Goal: Find contact information: Find contact information

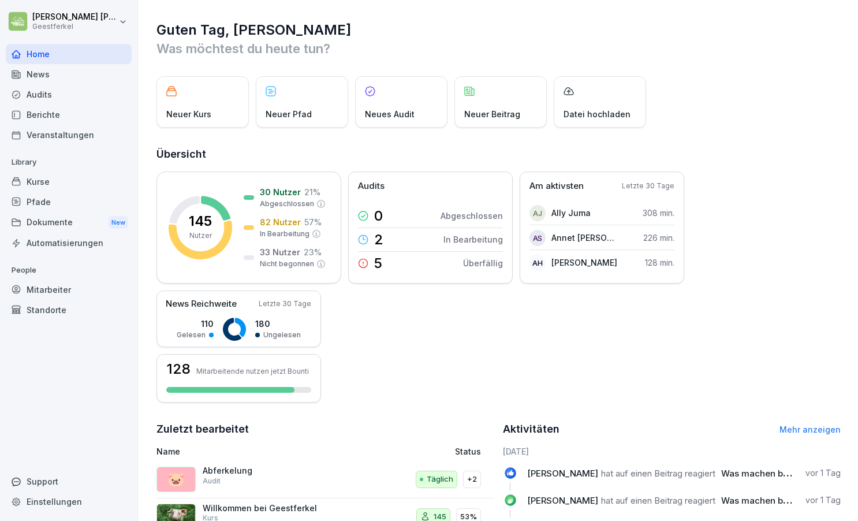
click at [58, 288] on div "Mitarbeiter" at bounding box center [69, 290] width 126 height 20
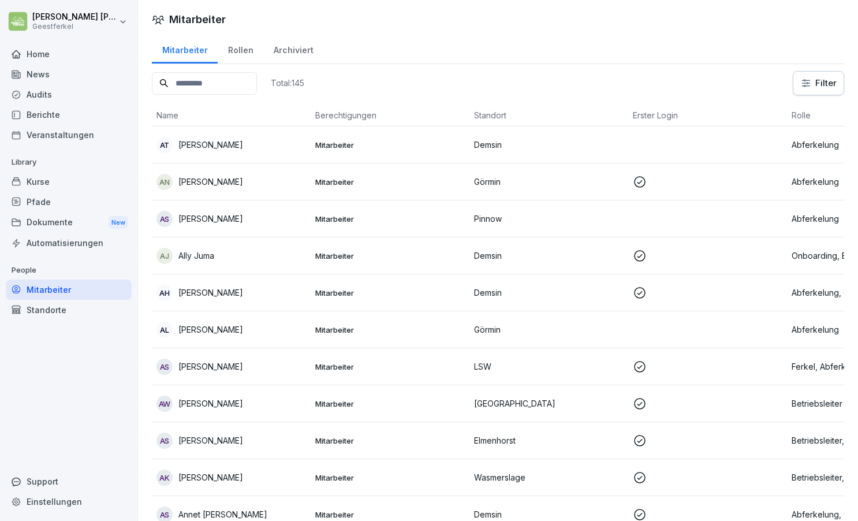
click at [227, 84] on input at bounding box center [204, 83] width 105 height 23
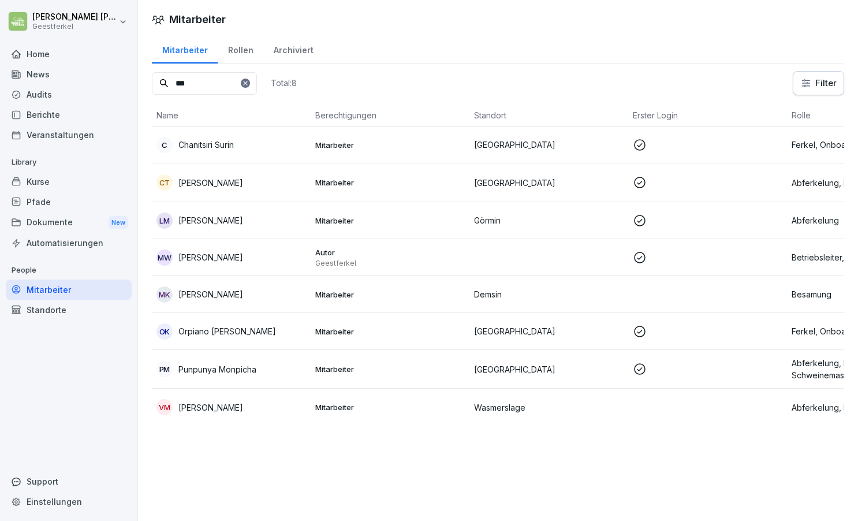
click at [258, 333] on p "Orpiano [PERSON_NAME]" at bounding box center [227, 331] width 98 height 12
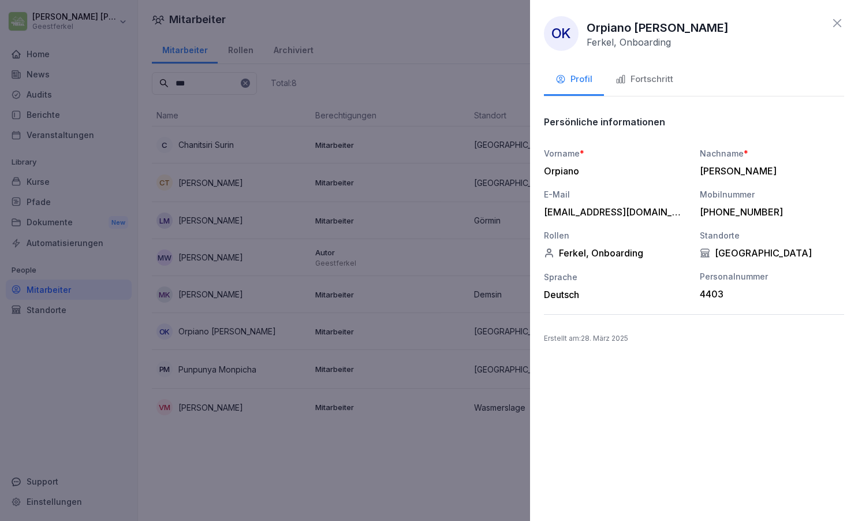
drag, startPoint x: 546, startPoint y: 211, endPoint x: 686, endPoint y: 211, distance: 140.3
click at [686, 211] on div "E-Mail [EMAIL_ADDRESS][DOMAIN_NAME]" at bounding box center [616, 202] width 144 height 29
copy div "[EMAIL_ADDRESS]."
click at [840, 22] on icon at bounding box center [837, 23] width 14 height 14
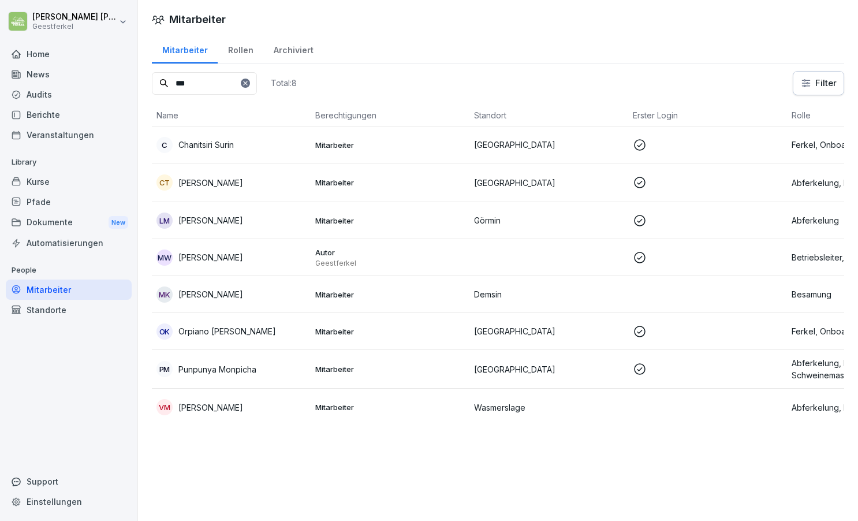
click at [214, 85] on input "***" at bounding box center [204, 83] width 105 height 23
type input "*"
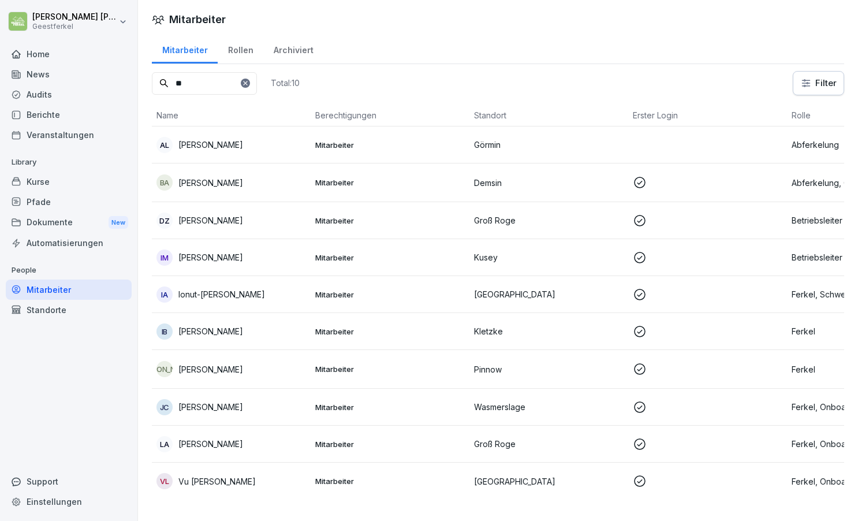
click at [228, 480] on p "Vu [PERSON_NAME]" at bounding box center [216, 481] width 77 height 12
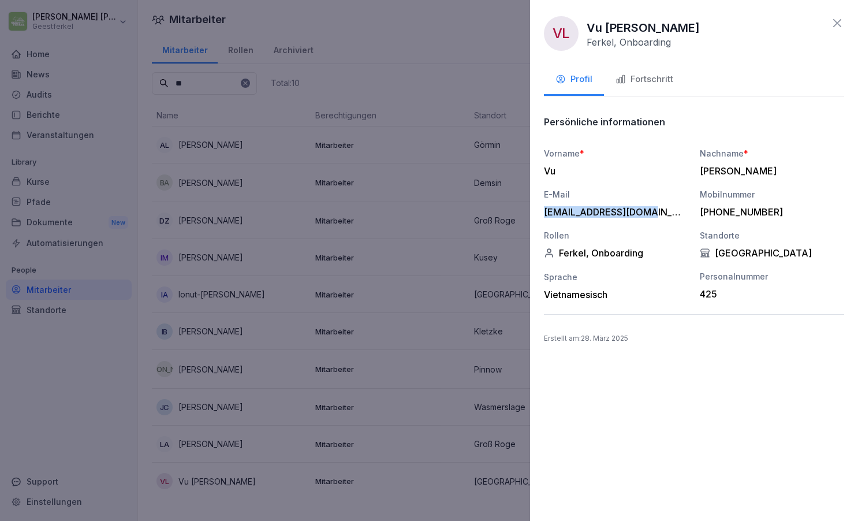
drag, startPoint x: 544, startPoint y: 210, endPoint x: 643, endPoint y: 218, distance: 99.7
click at [643, 218] on div "Vorname * Vu Nachname * [PERSON_NAME] E-Mail [EMAIL_ADDRESS][DOMAIN_NAME] Mobil…" at bounding box center [694, 223] width 300 height 153
copy div "[EMAIL_ADDRESS][DOMAIN_NAME]"
click at [836, 20] on icon at bounding box center [837, 23] width 14 height 14
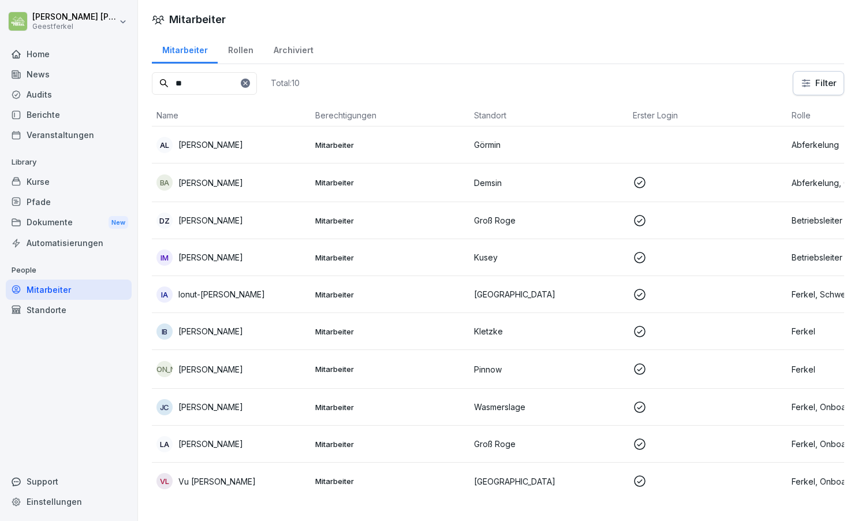
click at [203, 81] on input "**" at bounding box center [204, 83] width 105 height 23
type input "*"
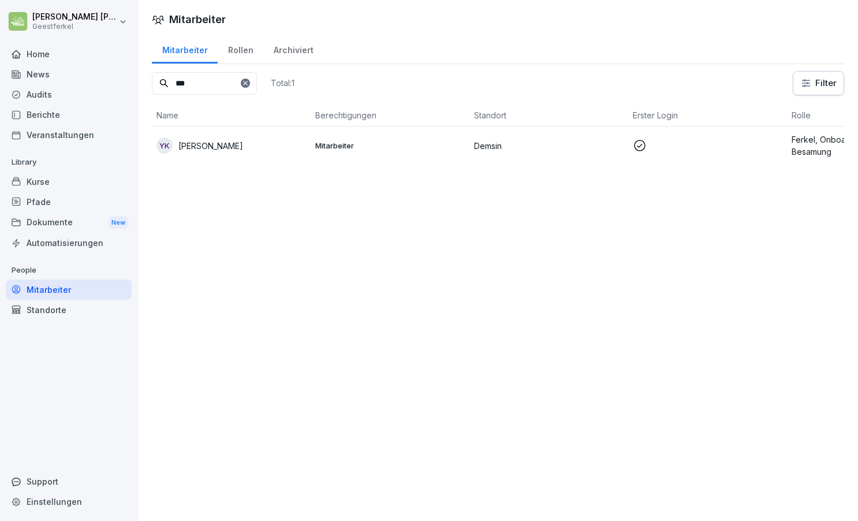
click at [262, 141] on div "YK Yandoc Bea Katrina" at bounding box center [232, 145] width 150 height 16
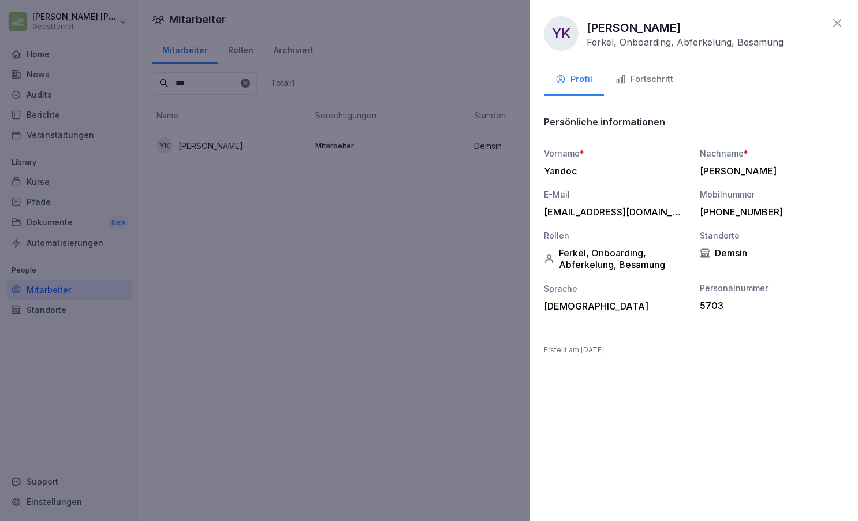
click at [584, 210] on div "[EMAIL_ADDRESS][DOMAIN_NAME]" at bounding box center [613, 212] width 139 height 12
click at [543, 210] on div "YK Yandoc [PERSON_NAME], Onboarding, Abferkelung, Besamung Profil Fortschritt P…" at bounding box center [694, 260] width 328 height 521
drag, startPoint x: 546, startPoint y: 211, endPoint x: 657, endPoint y: 221, distance: 111.9
click at [657, 221] on div "Vorname * [PERSON_NAME] Nachname * [PERSON_NAME] E-Mail [EMAIL_ADDRESS][DOMAIN_…" at bounding box center [694, 229] width 300 height 165
copy div "[EMAIL_ADDRESS][DOMAIN_NAME]"
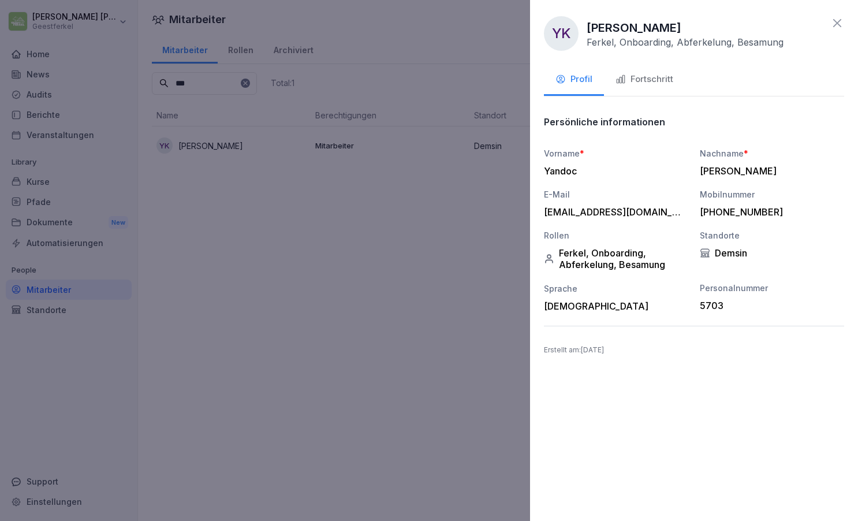
click at [836, 18] on icon at bounding box center [837, 23] width 14 height 14
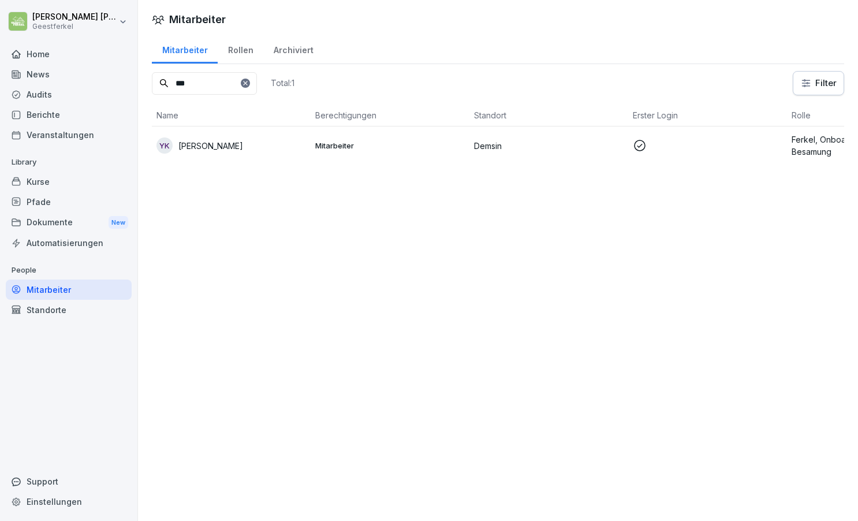
click at [218, 83] on input "***" at bounding box center [204, 83] width 105 height 23
type input "*"
click at [230, 186] on div "SB [PERSON_NAME]" at bounding box center [232, 184] width 150 height 16
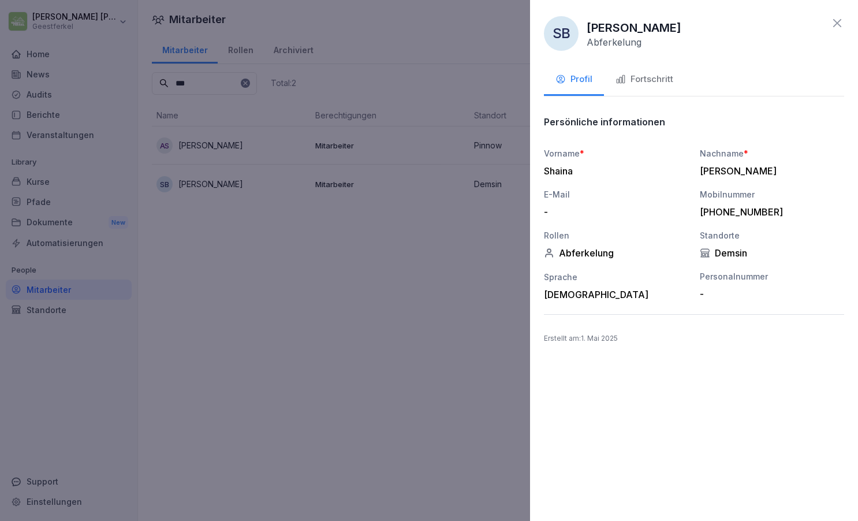
click at [837, 23] on icon at bounding box center [837, 23] width 8 height 8
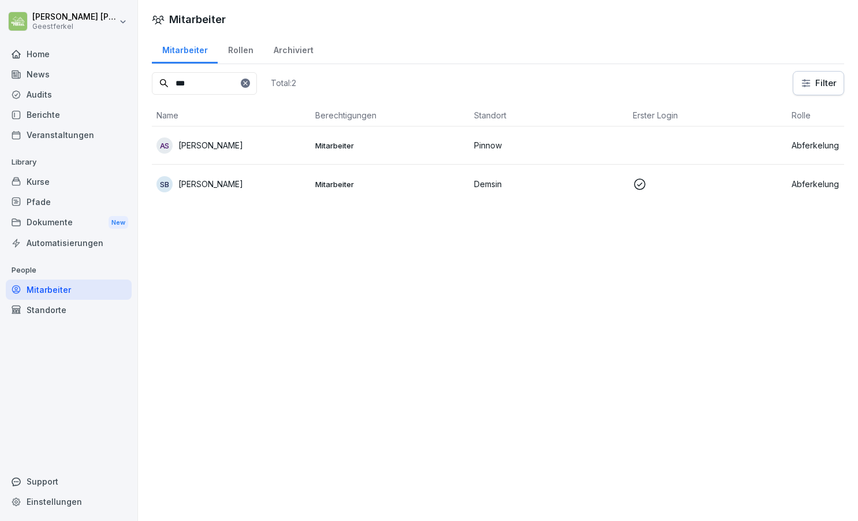
click at [231, 74] on input "***" at bounding box center [204, 83] width 105 height 23
type input "*"
click at [243, 185] on p "[PERSON_NAME]" at bounding box center [210, 184] width 65 height 12
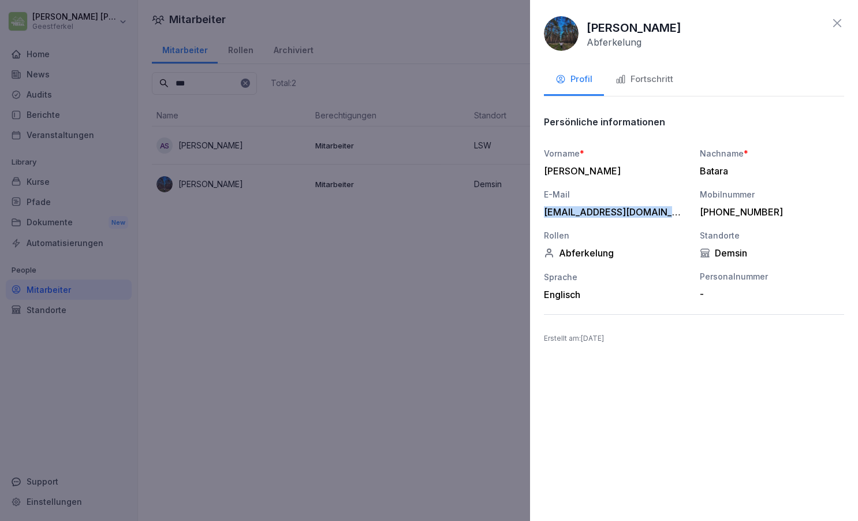
drag, startPoint x: 547, startPoint y: 209, endPoint x: 690, endPoint y: 218, distance: 142.9
click at [690, 218] on div "Vorname * [PERSON_NAME] Nachname * Batara E-Mail [EMAIL_ADDRESS][DOMAIN_NAME] M…" at bounding box center [694, 223] width 300 height 153
copy div "[EMAIL_ADDRESS][DOMAIN_NAME]"
click at [836, 20] on icon at bounding box center [837, 23] width 14 height 14
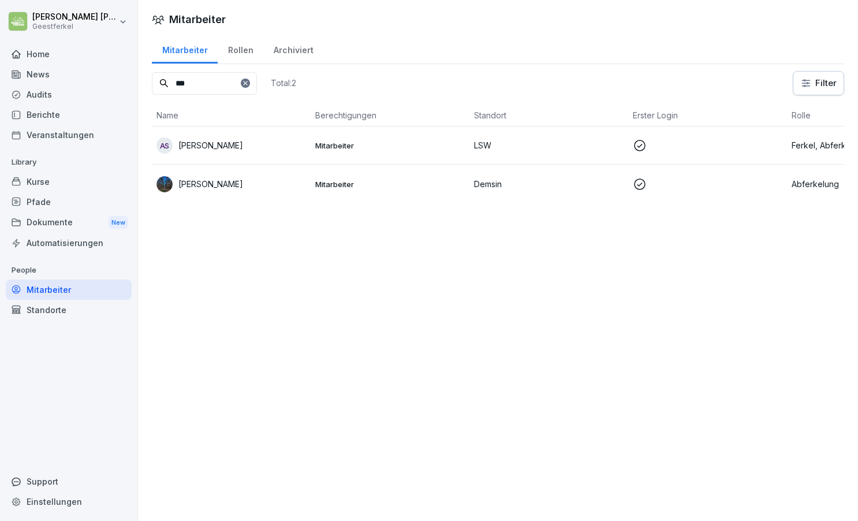
click at [211, 85] on input "***" at bounding box center [204, 83] width 105 height 23
type input "*"
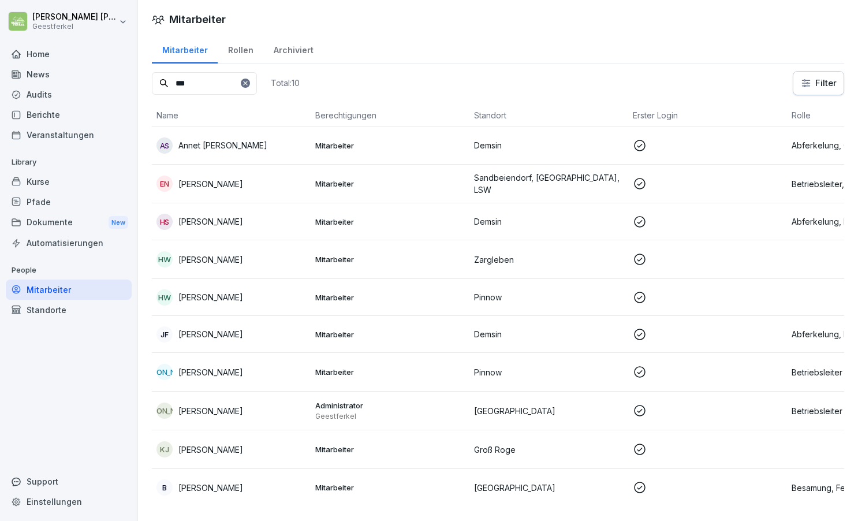
click at [242, 143] on p "Annet [PERSON_NAME]" at bounding box center [222, 145] width 89 height 12
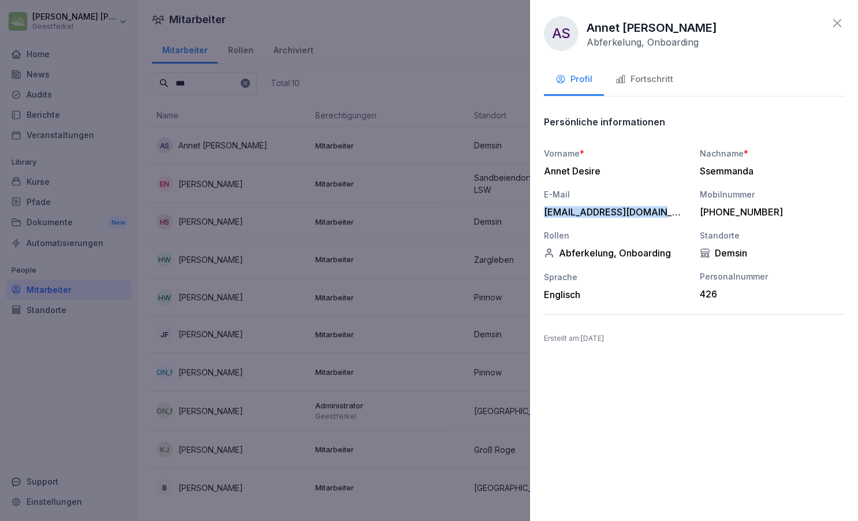
drag, startPoint x: 546, startPoint y: 213, endPoint x: 655, endPoint y: 219, distance: 109.9
click at [655, 219] on div "Vorname * Annet Desire Nachname * Ssemmanda E-Mail [EMAIL_ADDRESS][DOMAIN_NAME]…" at bounding box center [694, 223] width 300 height 153
copy div "[EMAIL_ADDRESS][DOMAIN_NAME]"
click at [841, 22] on icon at bounding box center [837, 23] width 14 height 14
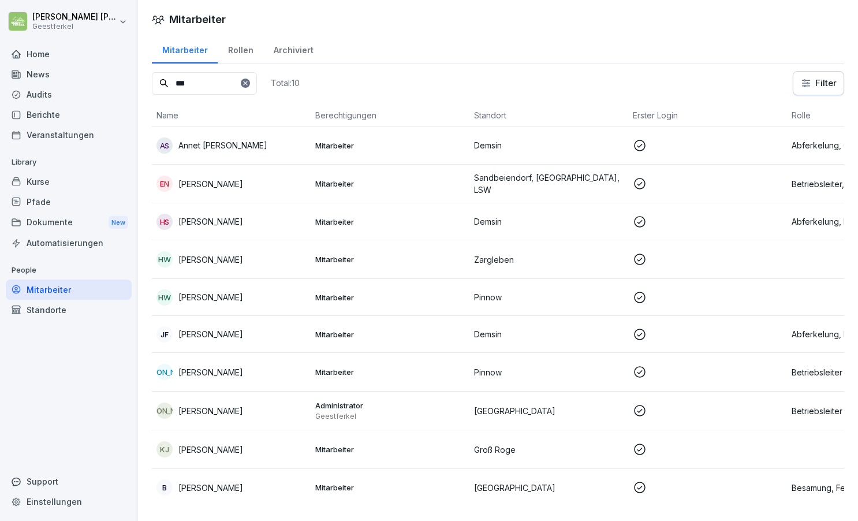
click at [236, 81] on input "***" at bounding box center [204, 83] width 105 height 23
type input "*"
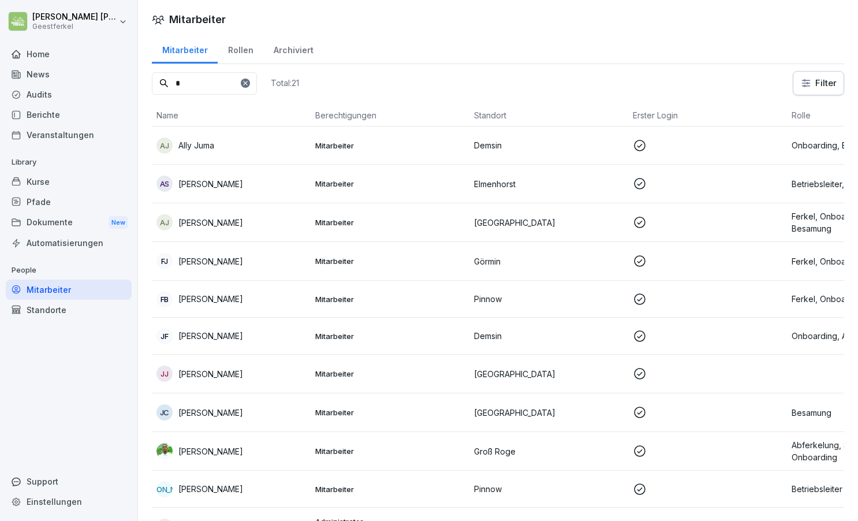
type input "*"
click at [255, 340] on div "JF [PERSON_NAME]" at bounding box center [232, 336] width 150 height 16
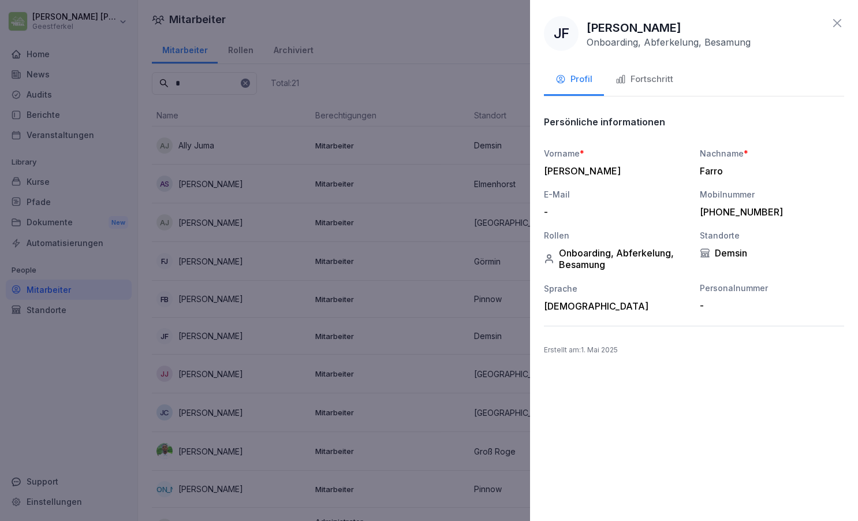
click at [840, 23] on icon at bounding box center [837, 23] width 14 height 14
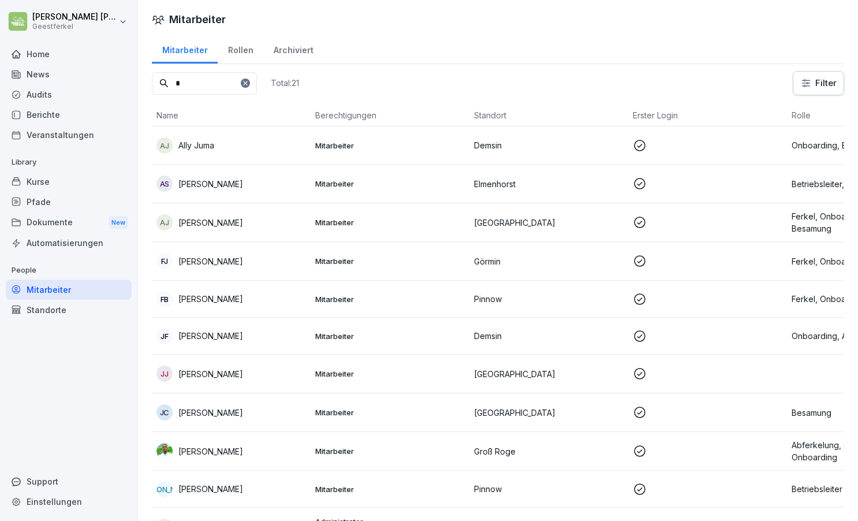
click at [201, 85] on input "*" at bounding box center [204, 83] width 105 height 23
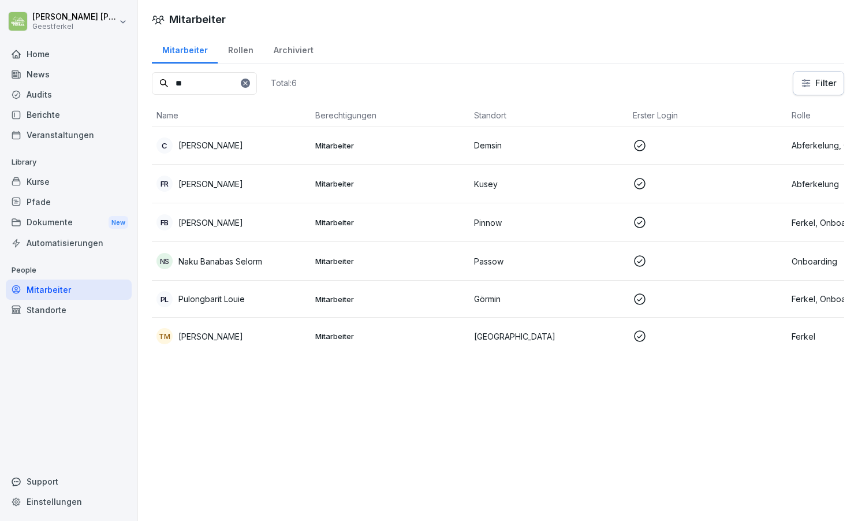
click at [234, 145] on p "[PERSON_NAME]" at bounding box center [210, 145] width 65 height 12
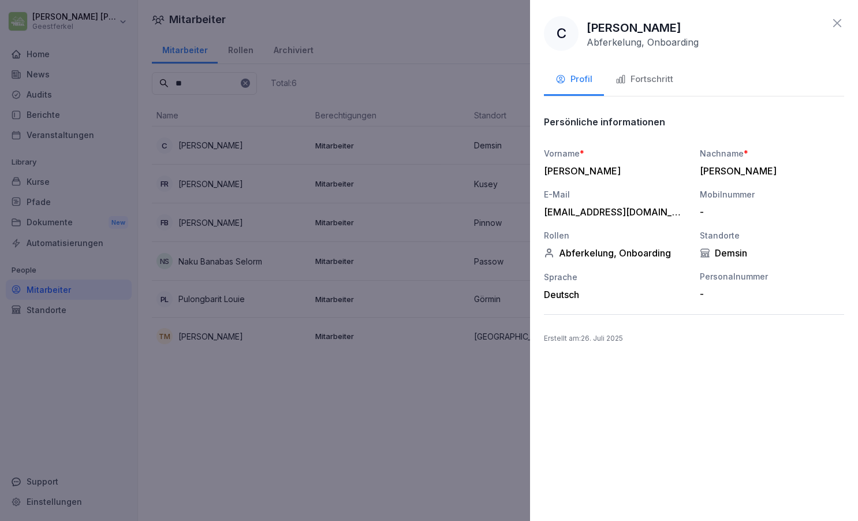
drag, startPoint x: 546, startPoint y: 211, endPoint x: 689, endPoint y: 218, distance: 143.4
click at [689, 218] on div "Vorname * [PERSON_NAME] * [PERSON_NAME] E-Mail [EMAIL_ADDRESS][DOMAIN_NAME] Mob…" at bounding box center [694, 223] width 300 height 153
copy div "[EMAIL_ADDRESS][DOMAIN_NAME]"
click at [839, 23] on icon at bounding box center [837, 23] width 14 height 14
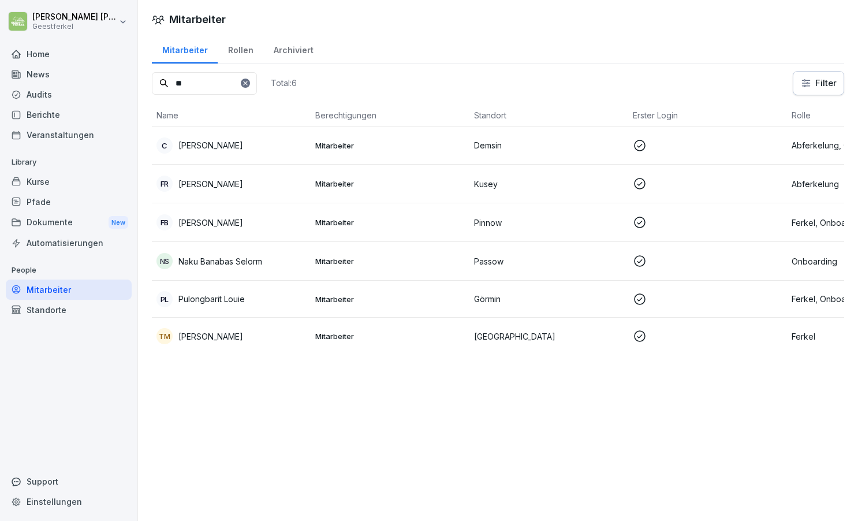
click at [213, 83] on input "**" at bounding box center [204, 83] width 105 height 23
type input "*"
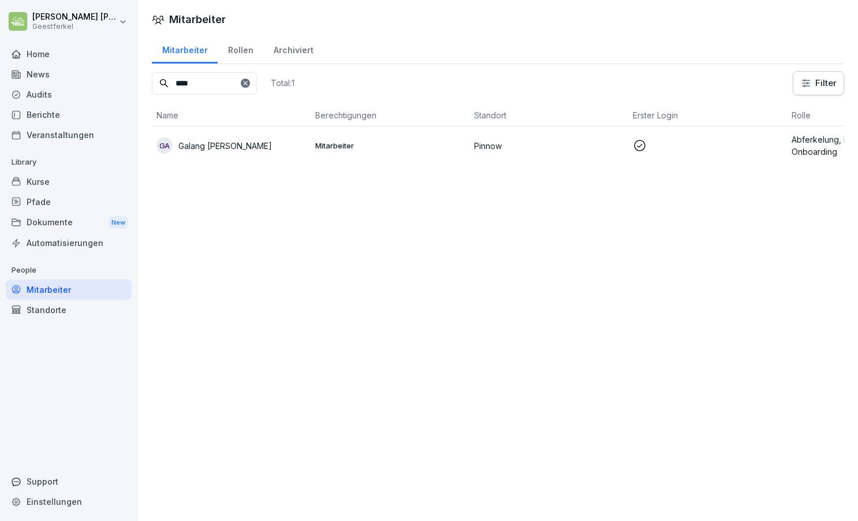
click at [247, 144] on p "Galang [PERSON_NAME]" at bounding box center [225, 146] width 94 height 12
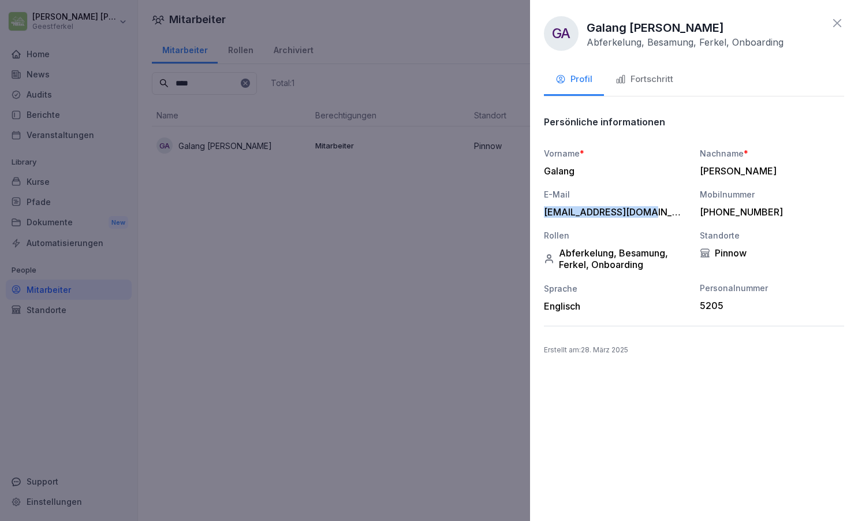
drag, startPoint x: 545, startPoint y: 211, endPoint x: 636, endPoint y: 217, distance: 91.4
click at [647, 219] on div "Vorname * Galang Nachname * [PERSON_NAME] E-Mail [EMAIL_ADDRESS][DOMAIN_NAME] M…" at bounding box center [694, 229] width 300 height 165
copy div "[EMAIL_ADDRESS][DOMAIN_NAME]"
click at [840, 22] on icon at bounding box center [837, 23] width 14 height 14
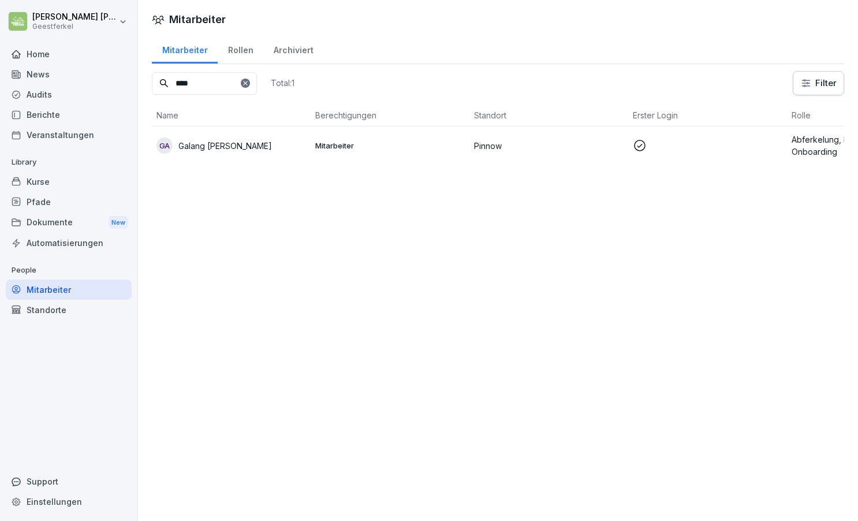
click at [206, 86] on input "****" at bounding box center [204, 83] width 105 height 23
type input "*"
click at [239, 146] on p "[PERSON_NAME]" at bounding box center [210, 146] width 65 height 12
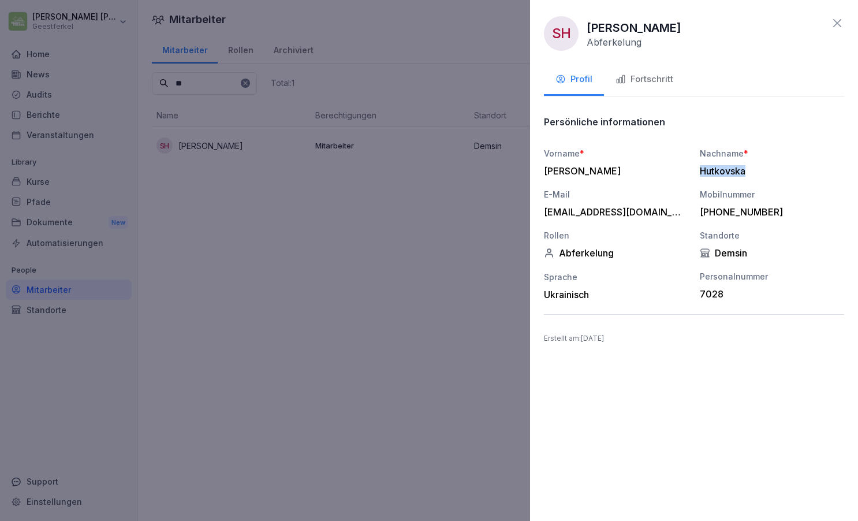
drag, startPoint x: 702, startPoint y: 169, endPoint x: 746, endPoint y: 173, distance: 44.7
copy div "Hutkovska"
click at [835, 23] on icon at bounding box center [837, 23] width 14 height 14
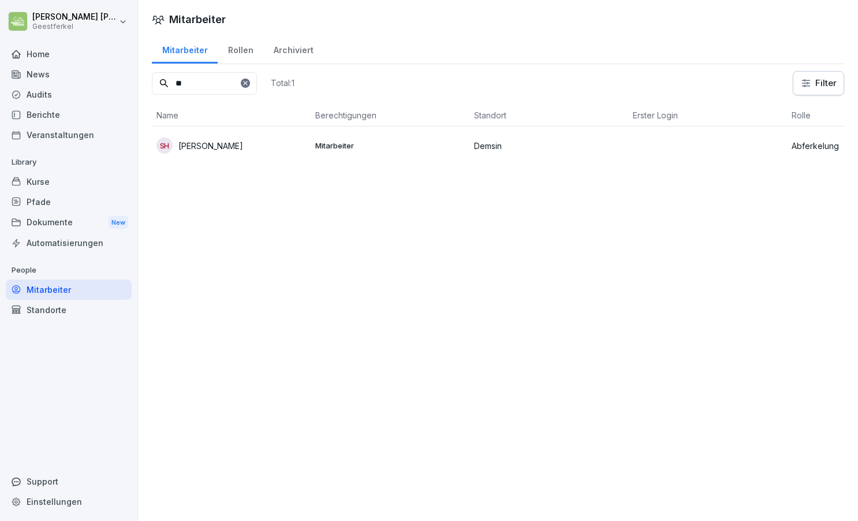
click at [230, 83] on input "**" at bounding box center [204, 83] width 105 height 23
type input "*"
click at [215, 146] on p "[PERSON_NAME]" at bounding box center [210, 146] width 65 height 12
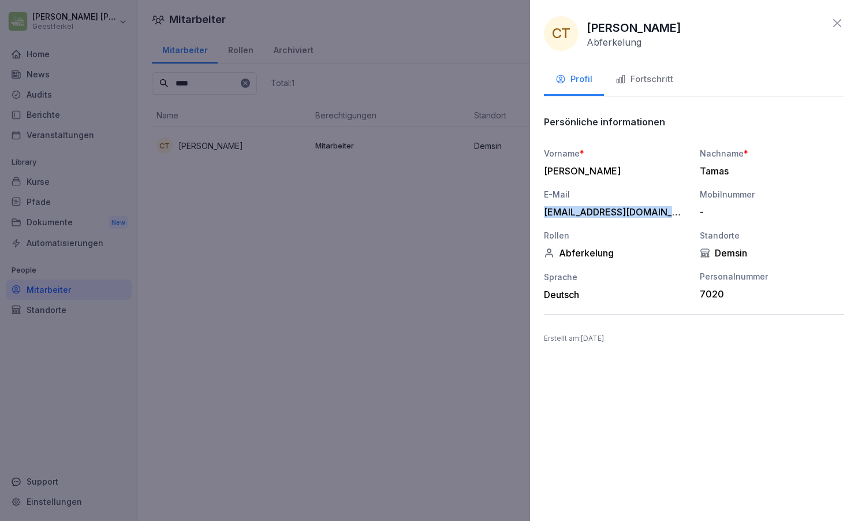
drag, startPoint x: 546, startPoint y: 208, endPoint x: 673, endPoint y: 209, distance: 126.5
click at [673, 209] on div "[EMAIL_ADDRESS][DOMAIN_NAME]" at bounding box center [613, 212] width 139 height 12
copy div "[EMAIL_ADDRESS][DOMAIN_NAME]"
click at [836, 23] on icon at bounding box center [837, 23] width 14 height 14
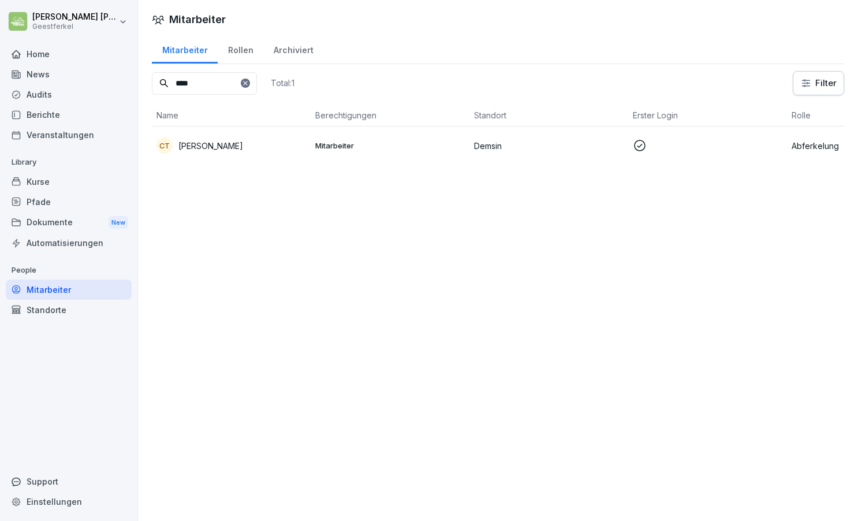
click at [228, 81] on input "****" at bounding box center [204, 83] width 105 height 23
type input "*"
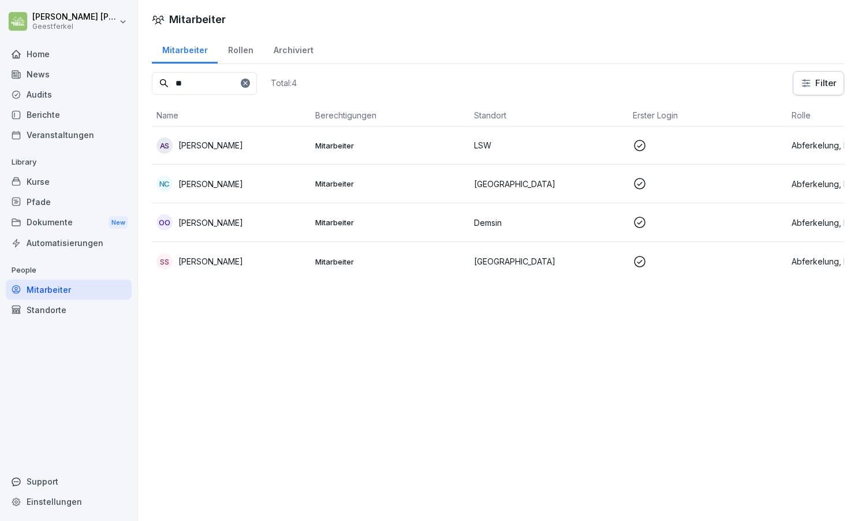
type input "*"
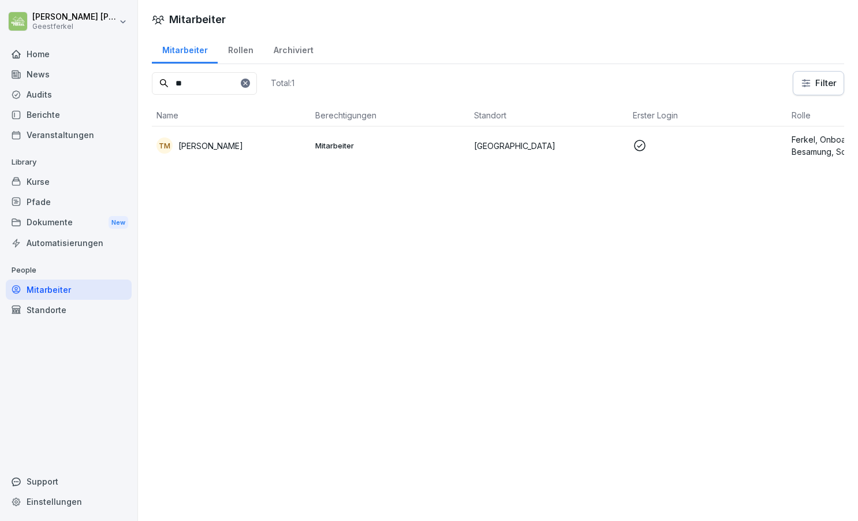
type input "*"
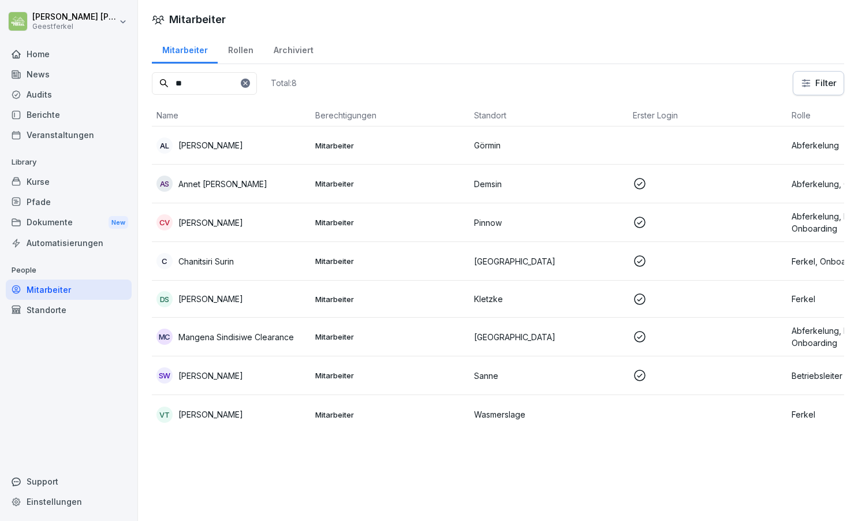
click at [257, 336] on p "Mangena Sindisiwe Clearance" at bounding box center [236, 337] width 116 height 12
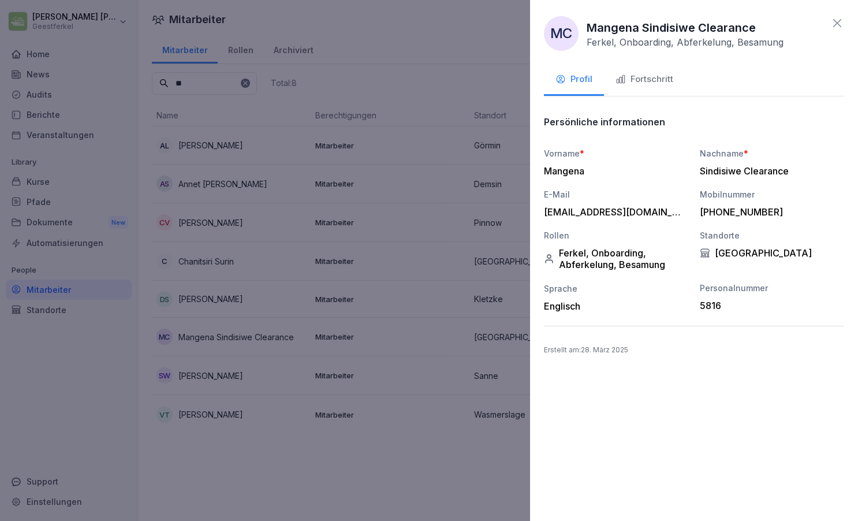
click at [836, 23] on icon at bounding box center [837, 23] width 14 height 14
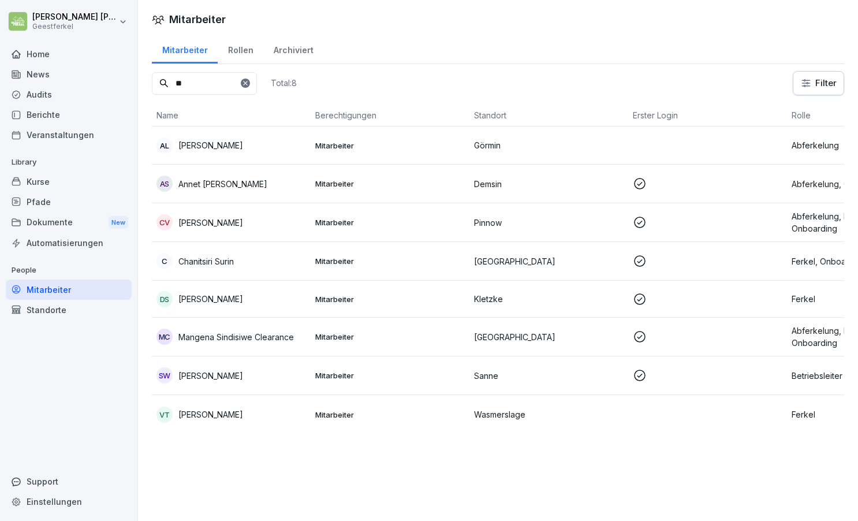
click at [228, 84] on input "**" at bounding box center [204, 83] width 105 height 23
type input "*"
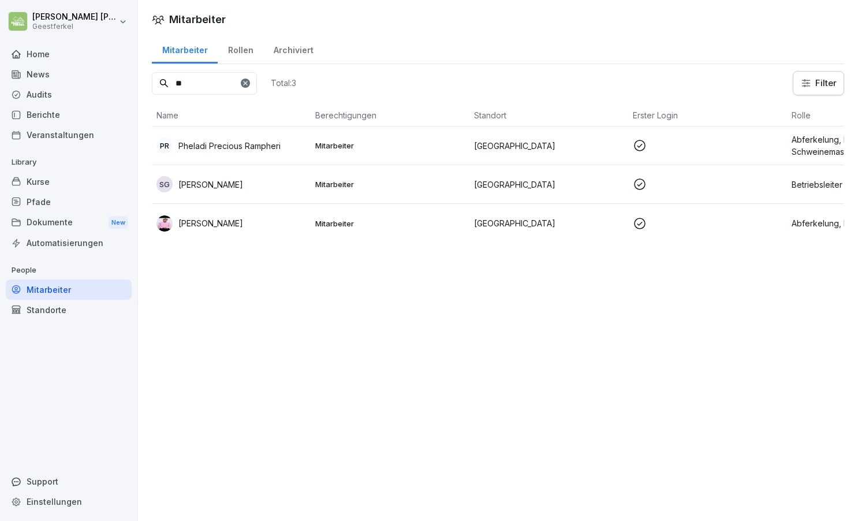
click at [248, 145] on p "Pheladi Precious Rampheri" at bounding box center [229, 146] width 102 height 12
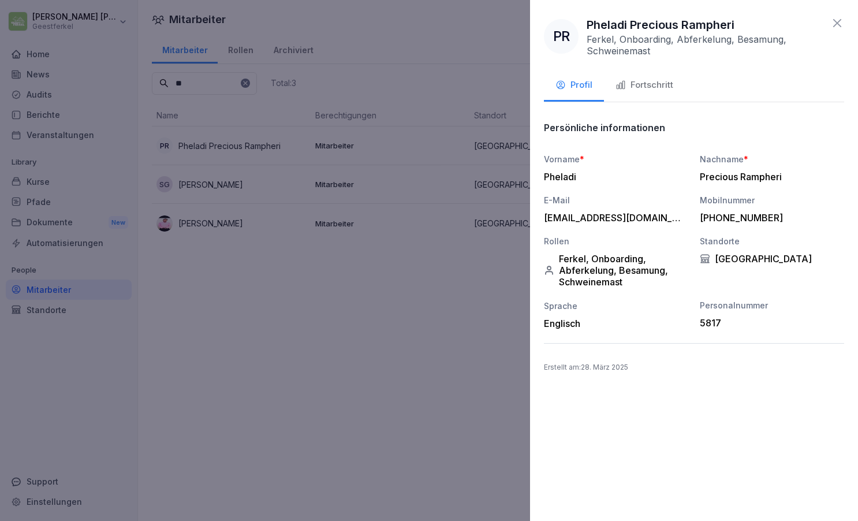
click at [699, 173] on div "Vorname * Pheladi Nachname * Precious Rampheri E-Mail [EMAIL_ADDRESS][DOMAIN_NA…" at bounding box center [694, 241] width 300 height 176
drag, startPoint x: 701, startPoint y: 174, endPoint x: 788, endPoint y: 177, distance: 87.8
click at [788, 177] on div "Precious Rampheri" at bounding box center [769, 177] width 139 height 12
copy div "Precious Rampheri"
drag, startPoint x: 545, startPoint y: 215, endPoint x: 665, endPoint y: 229, distance: 120.3
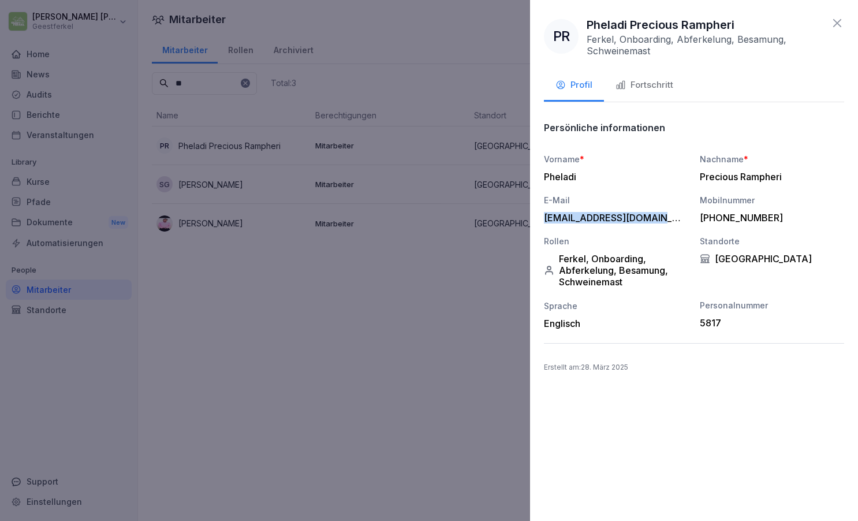
click at [665, 229] on div "Vorname * Pheladi Nachname * Precious Rampheri E-Mail [EMAIL_ADDRESS][DOMAIN_NA…" at bounding box center [694, 241] width 300 height 176
click at [837, 28] on icon at bounding box center [837, 23] width 14 height 14
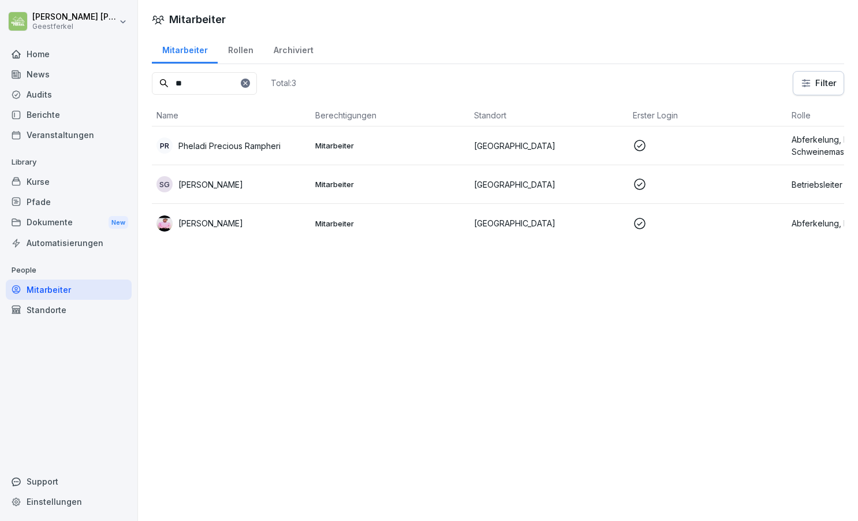
click at [222, 88] on input "**" at bounding box center [204, 83] width 105 height 23
type input "*"
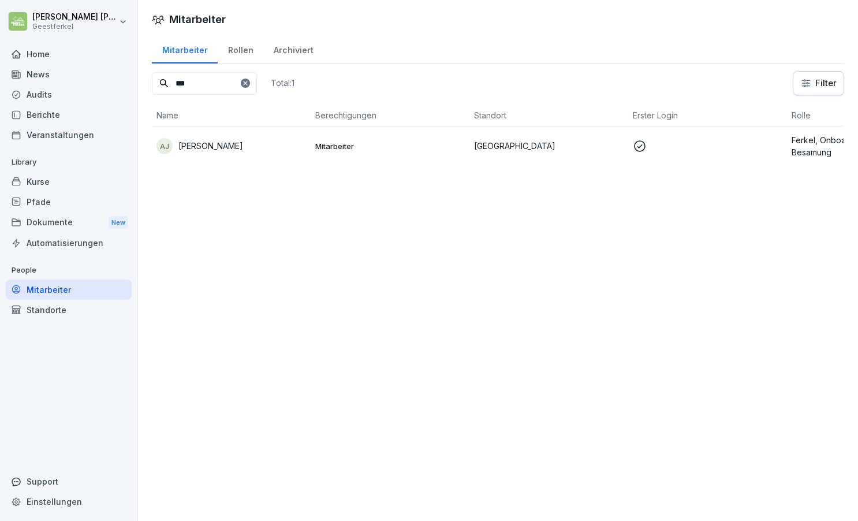
click at [214, 146] on p "[PERSON_NAME]" at bounding box center [210, 146] width 65 height 12
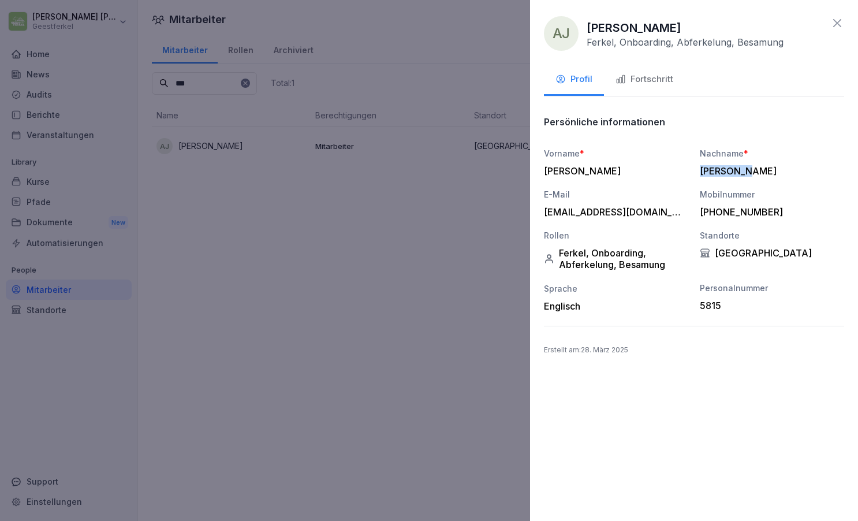
drag, startPoint x: 701, startPoint y: 166, endPoint x: 739, endPoint y: 174, distance: 39.5
click at [739, 174] on div "[PERSON_NAME]" at bounding box center [769, 171] width 139 height 12
drag, startPoint x: 545, startPoint y: 171, endPoint x: 583, endPoint y: 173, distance: 37.6
click at [582, 173] on div "[PERSON_NAME]" at bounding box center [613, 171] width 139 height 12
drag, startPoint x: 545, startPoint y: 212, endPoint x: 667, endPoint y: 217, distance: 121.9
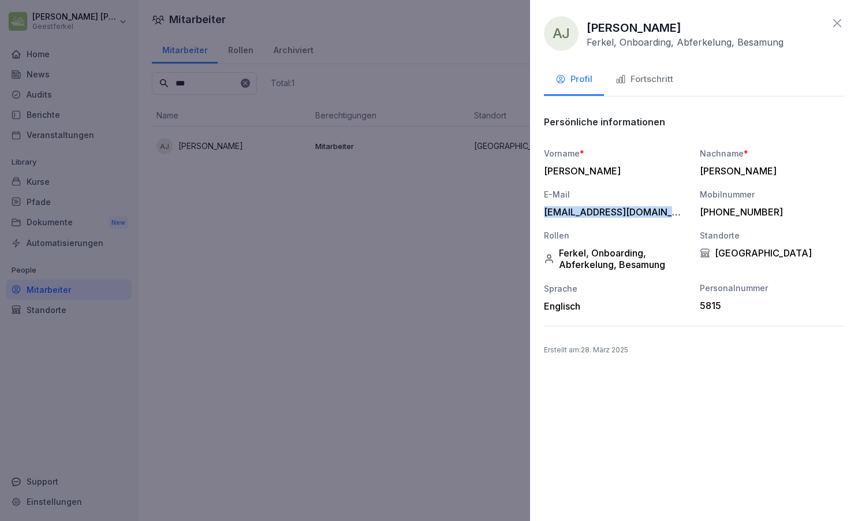
click at [667, 217] on div "[EMAIL_ADDRESS][DOMAIN_NAME]" at bounding box center [613, 212] width 139 height 12
click at [840, 25] on icon at bounding box center [837, 23] width 8 height 8
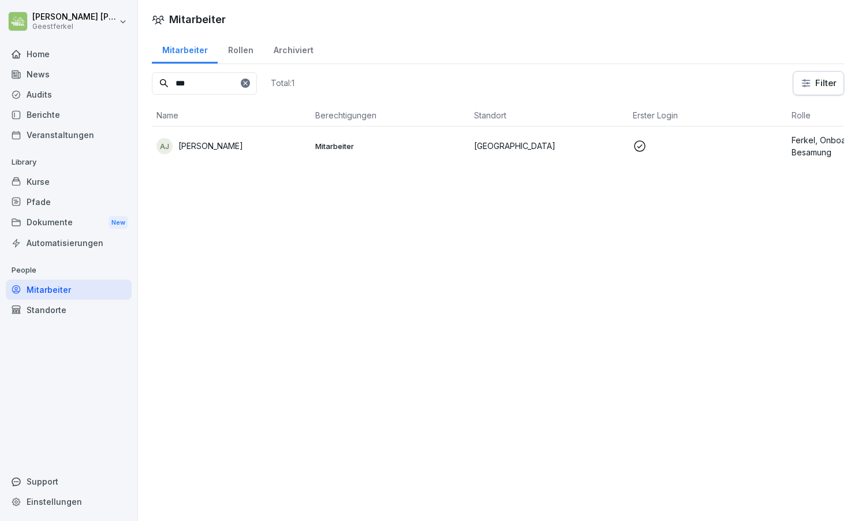
click at [200, 85] on input "***" at bounding box center [204, 83] width 105 height 23
type input "*"
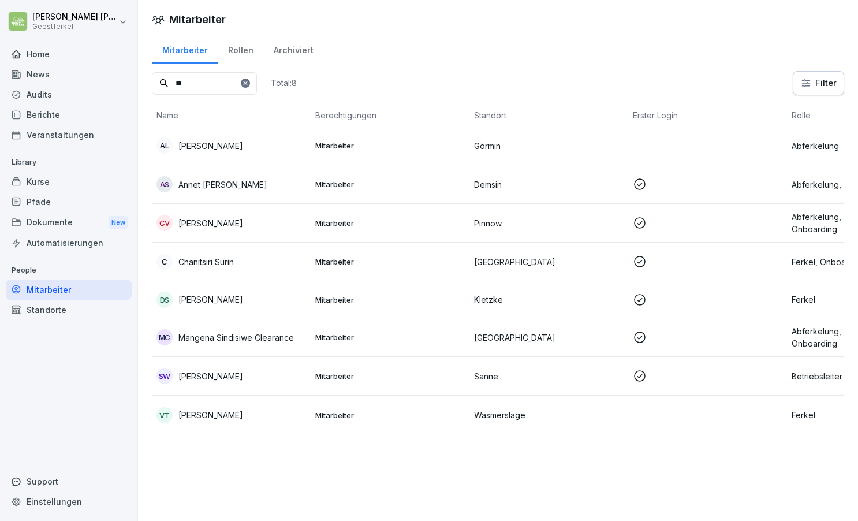
click at [267, 334] on p "Mangena Sindisiwe Clearance" at bounding box center [236, 337] width 116 height 12
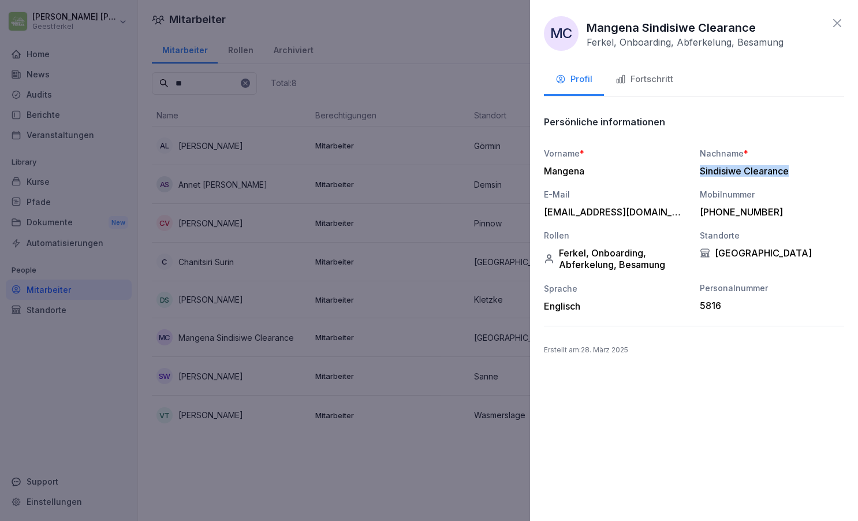
drag, startPoint x: 701, startPoint y: 167, endPoint x: 790, endPoint y: 174, distance: 89.8
click at [790, 174] on div "Sindisiwe Clearance" at bounding box center [769, 171] width 139 height 12
drag, startPoint x: 545, startPoint y: 167, endPoint x: 586, endPoint y: 169, distance: 41.0
click at [586, 169] on div "Mangena" at bounding box center [613, 171] width 139 height 12
click at [564, 173] on div "Mangena" at bounding box center [613, 171] width 139 height 12
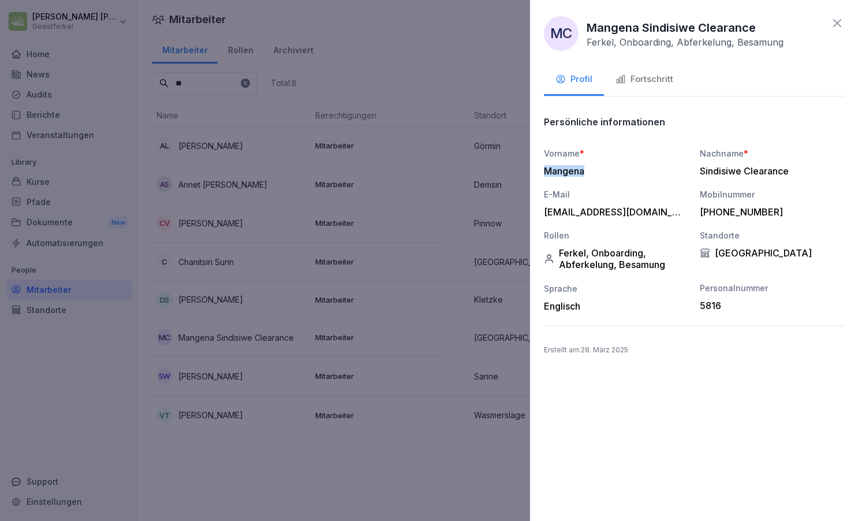
drag, startPoint x: 544, startPoint y: 169, endPoint x: 584, endPoint y: 173, distance: 40.6
click at [584, 173] on div "Mangena" at bounding box center [613, 171] width 139 height 12
drag, startPoint x: 546, startPoint y: 211, endPoint x: 684, endPoint y: 212, distance: 137.5
click at [684, 212] on div "E-Mail [EMAIL_ADDRESS][DOMAIN_NAME]" at bounding box center [616, 202] width 144 height 29
click at [840, 24] on icon at bounding box center [837, 23] width 14 height 14
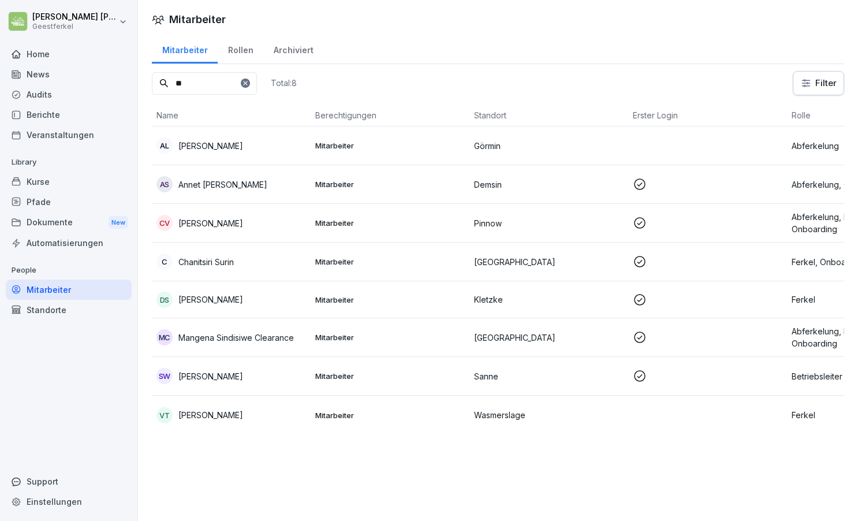
click at [203, 80] on input "**" at bounding box center [204, 83] width 105 height 23
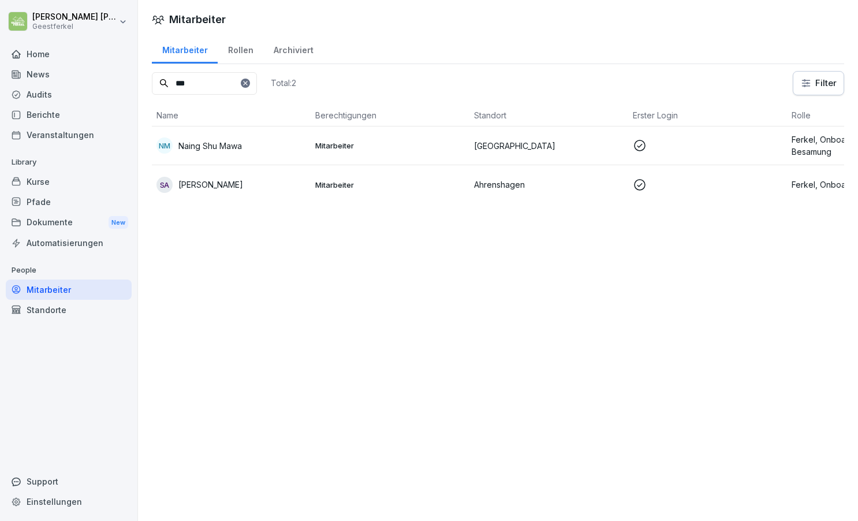
click at [256, 148] on div "NM Naing Shu Mawa" at bounding box center [232, 145] width 150 height 16
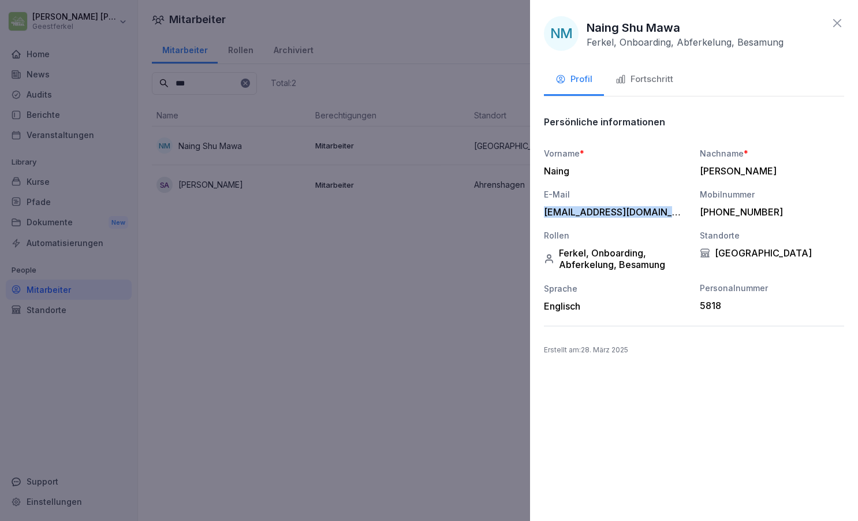
drag, startPoint x: 546, startPoint y: 211, endPoint x: 679, endPoint y: 221, distance: 133.8
click at [679, 221] on div "Vorname * Naing Nachname * [PERSON_NAME] E-Mail [EMAIL_ADDRESS][DOMAIN_NAME] Mo…" at bounding box center [694, 229] width 300 height 165
click at [835, 20] on icon at bounding box center [837, 23] width 14 height 14
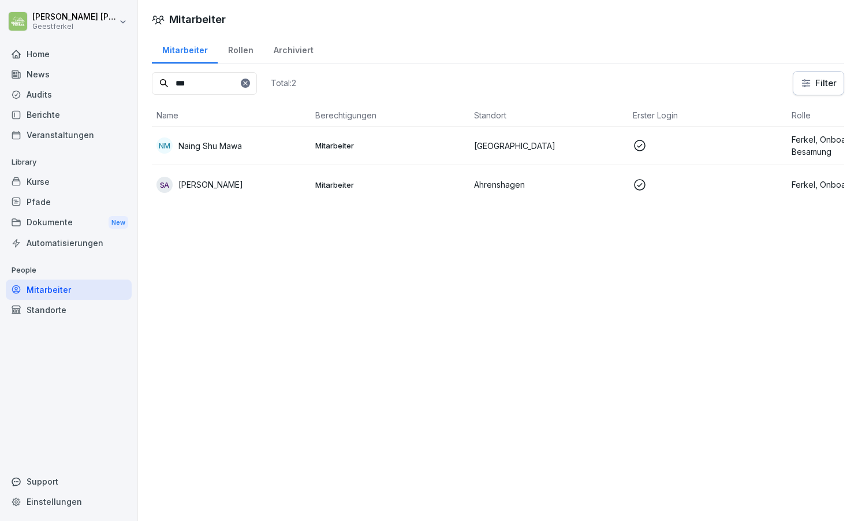
click at [221, 86] on input "***" at bounding box center [204, 83] width 105 height 23
type input "*"
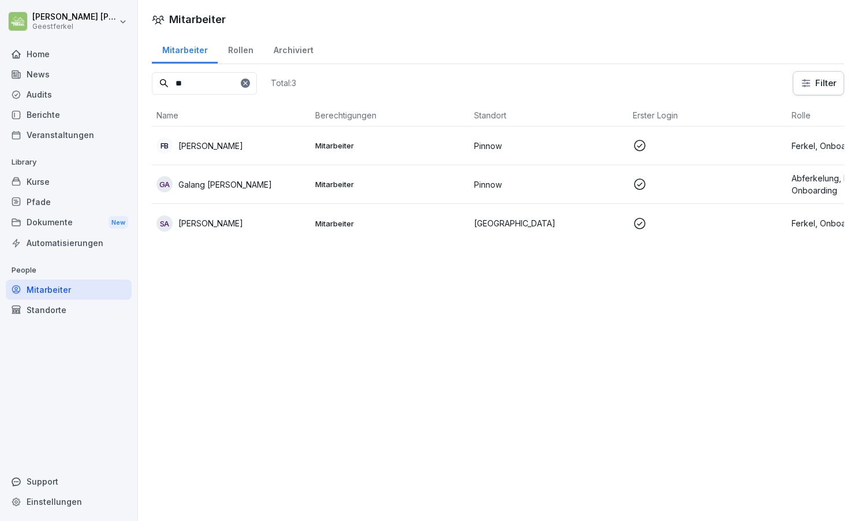
click at [242, 222] on p "[PERSON_NAME]" at bounding box center [210, 223] width 65 height 12
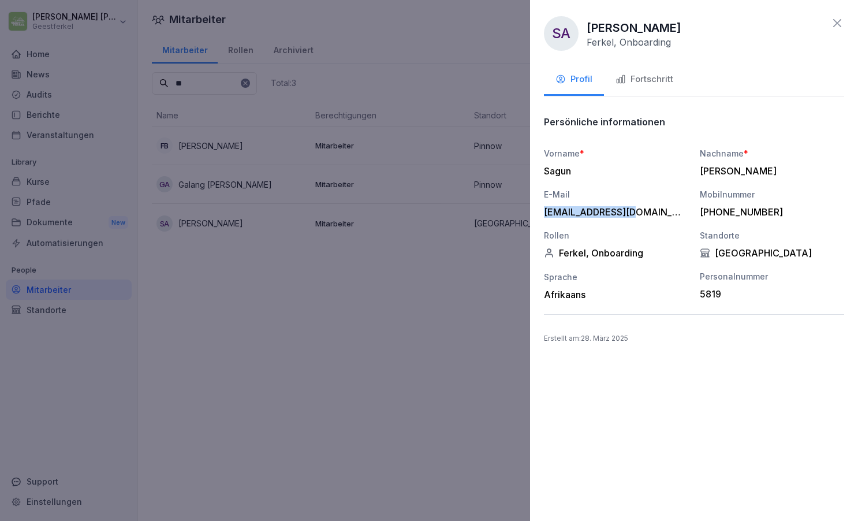
drag, startPoint x: 544, startPoint y: 211, endPoint x: 641, endPoint y: 216, distance: 97.2
click at [641, 216] on div "[EMAIL_ADDRESS][DOMAIN_NAME]" at bounding box center [613, 212] width 139 height 12
click at [833, 23] on icon at bounding box center [837, 23] width 14 height 14
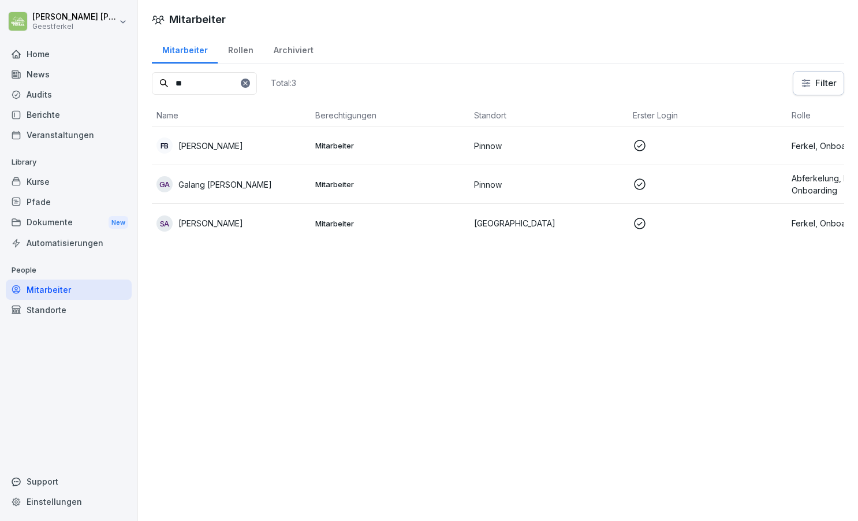
click at [206, 87] on input "**" at bounding box center [204, 83] width 105 height 23
type input "*"
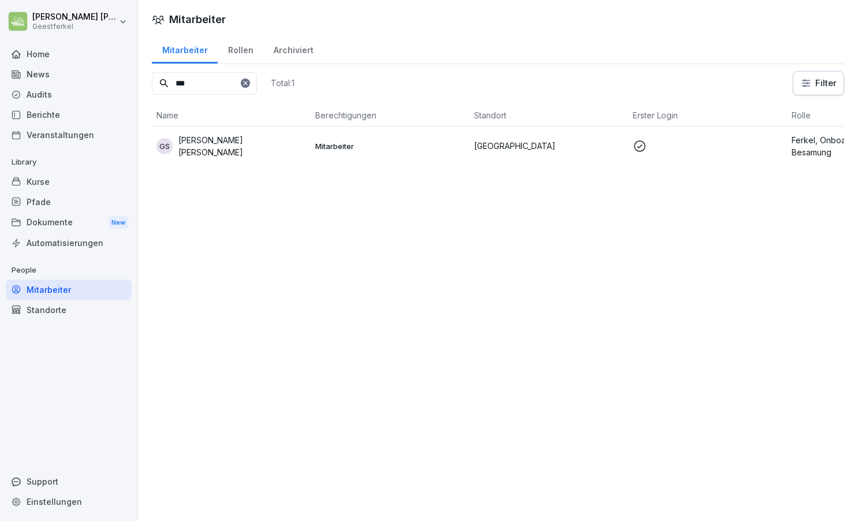
click at [258, 148] on div "GS [PERSON_NAME] [PERSON_NAME]" at bounding box center [232, 146] width 150 height 24
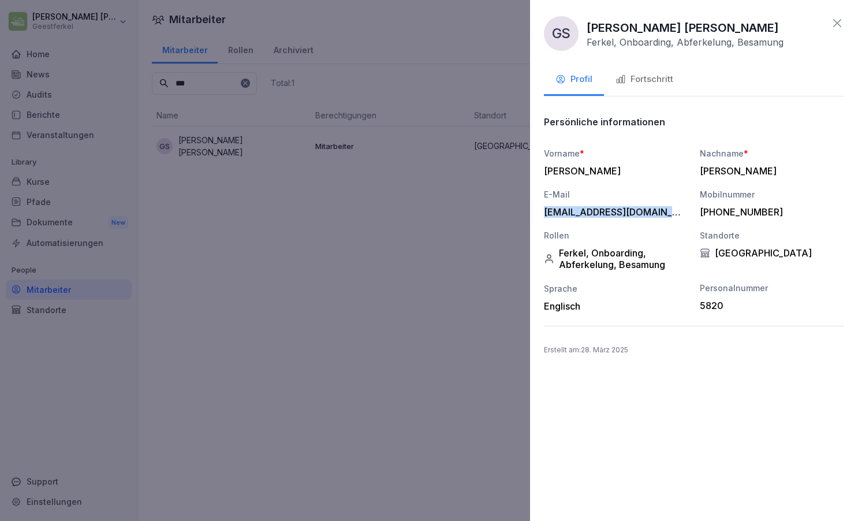
drag, startPoint x: 545, startPoint y: 209, endPoint x: 676, endPoint y: 218, distance: 131.4
click at [676, 218] on div "Vorname * [PERSON_NAME] Nachname * [PERSON_NAME] E-Mail [EMAIL_ADDRESS][DOMAIN_…" at bounding box center [694, 229] width 300 height 165
click at [832, 24] on icon at bounding box center [837, 23] width 14 height 14
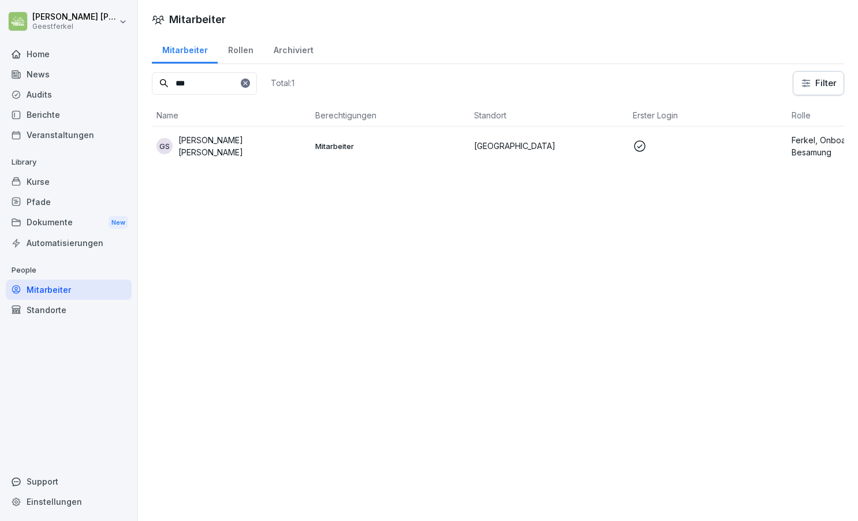
click at [199, 91] on input "***" at bounding box center [204, 83] width 105 height 23
type input "*"
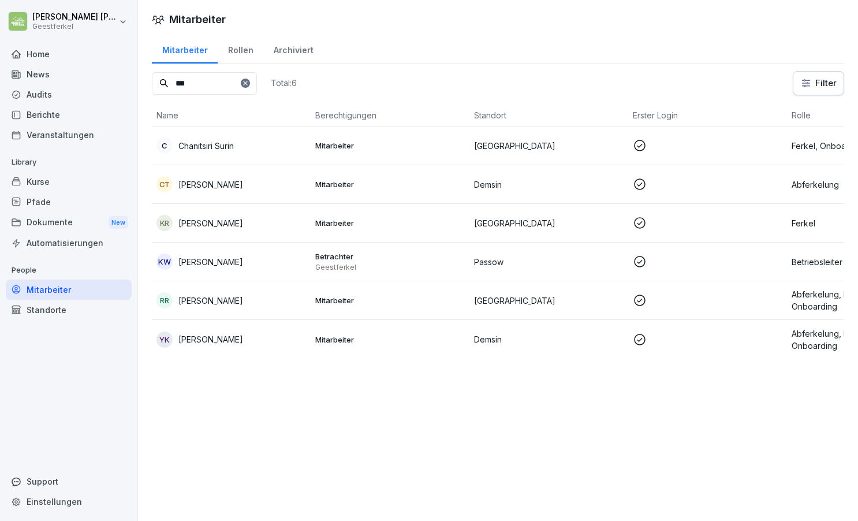
click at [241, 309] on td "RR [PERSON_NAME]" at bounding box center [231, 300] width 159 height 39
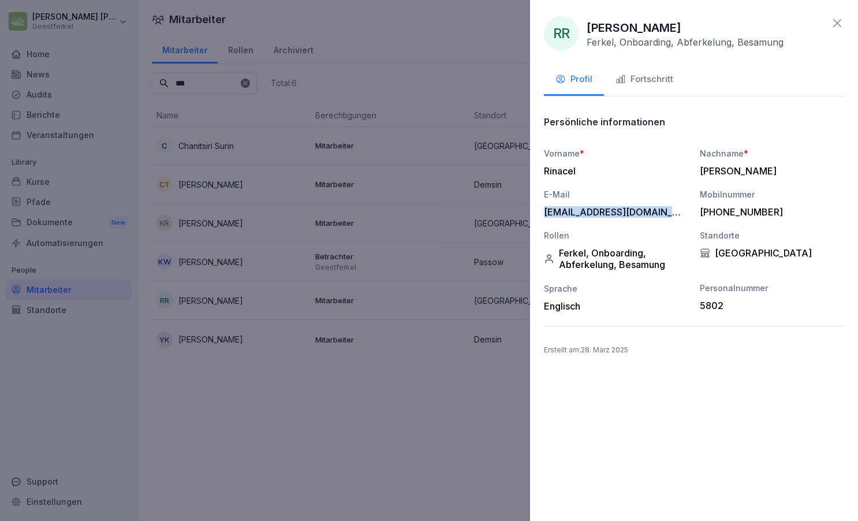
drag, startPoint x: 545, startPoint y: 211, endPoint x: 686, endPoint y: 221, distance: 141.3
click at [686, 221] on div "Vorname * [PERSON_NAME] * [PERSON_NAME] E-Mail [EMAIL_ADDRESS][DOMAIN_NAME] Mob…" at bounding box center [694, 229] width 300 height 165
click at [836, 21] on icon at bounding box center [837, 23] width 8 height 8
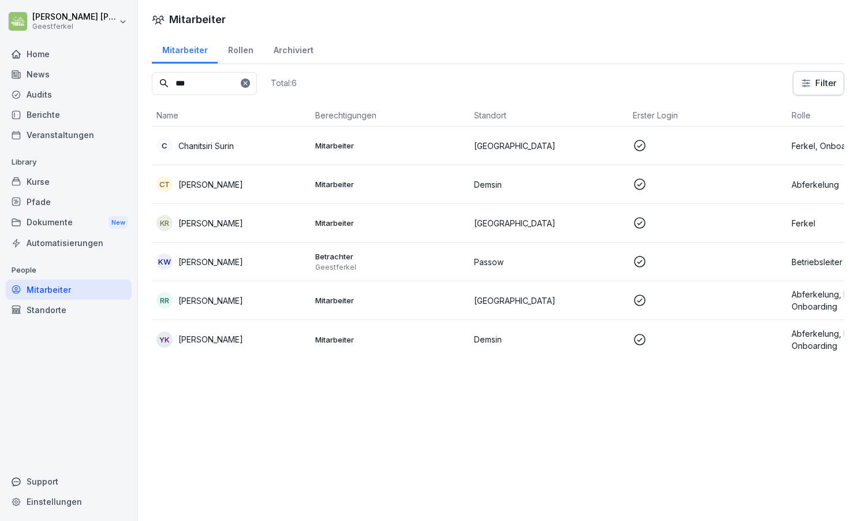
click at [218, 87] on input "***" at bounding box center [204, 83] width 105 height 23
type input "*"
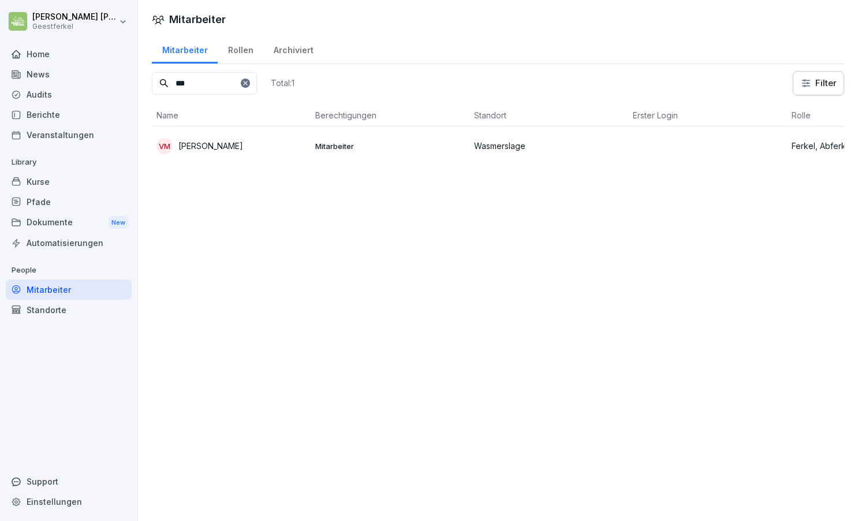
type input "***"
click at [217, 147] on p "[PERSON_NAME]" at bounding box center [210, 146] width 65 height 12
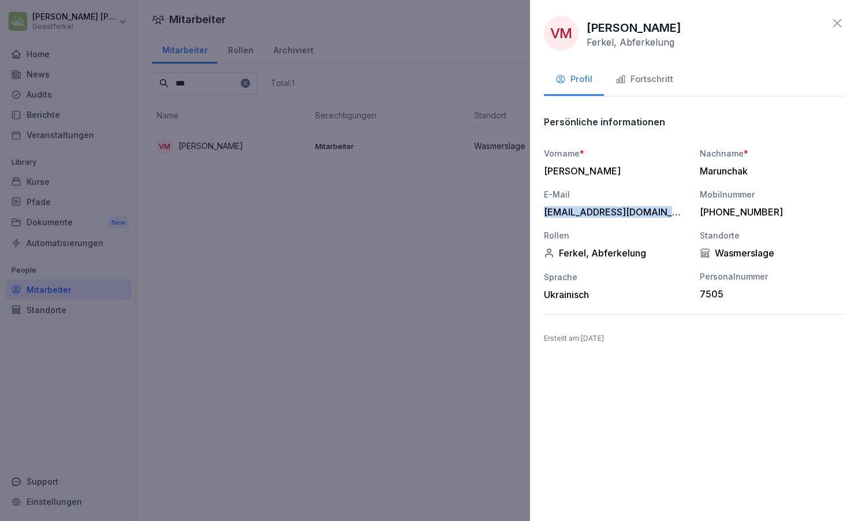
drag, startPoint x: 545, startPoint y: 211, endPoint x: 679, endPoint y: 210, distance: 133.4
click at [679, 210] on div "[EMAIL_ADDRESS][DOMAIN_NAME]" at bounding box center [613, 212] width 139 height 12
